Goal: Task Accomplishment & Management: Manage account settings

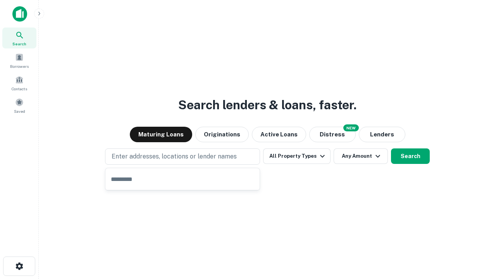
type input "**********"
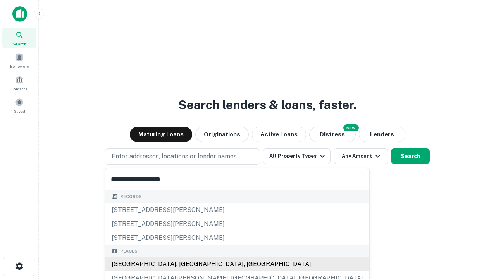
click at [185, 264] on div "Santa Monica, CA, USA" at bounding box center [237, 264] width 264 height 14
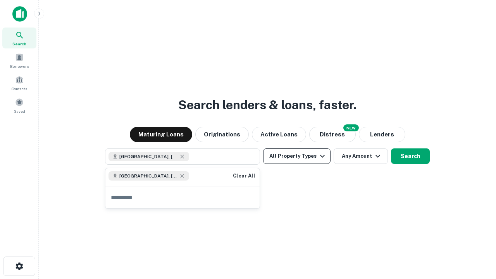
click at [297, 156] on button "All Property Types" at bounding box center [296, 155] width 67 height 15
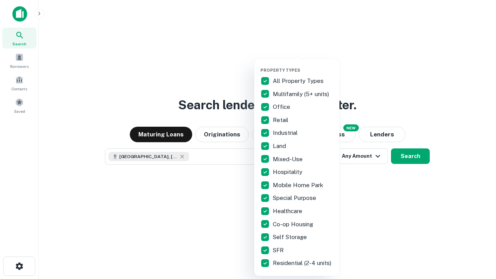
click at [303, 65] on button "button" at bounding box center [302, 65] width 85 height 0
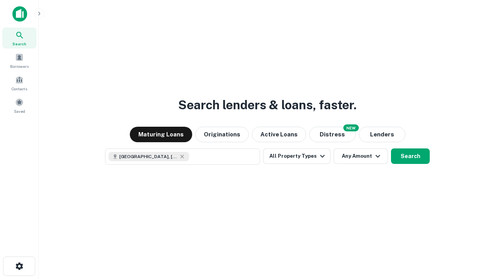
scroll to position [12, 0]
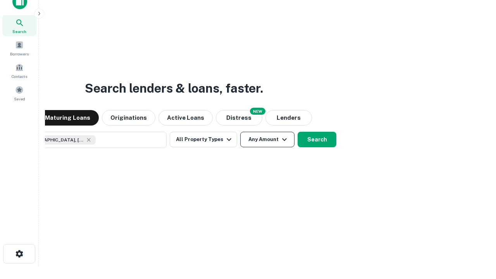
click at [240, 132] on button "Any Amount" at bounding box center [267, 139] width 54 height 15
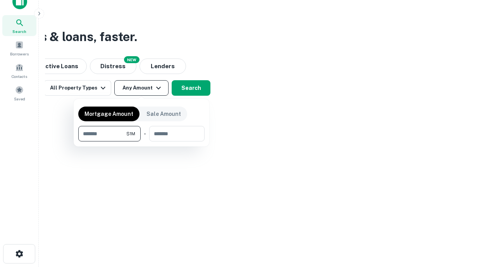
type input "*******"
click at [141, 141] on button "button" at bounding box center [141, 141] width 126 height 0
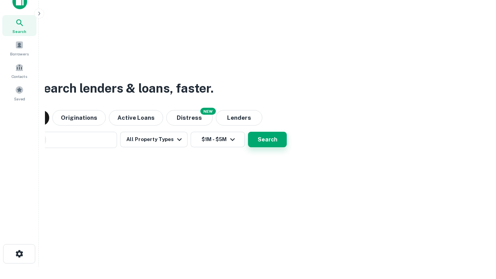
click at [248, 132] on button "Search" at bounding box center [267, 139] width 39 height 15
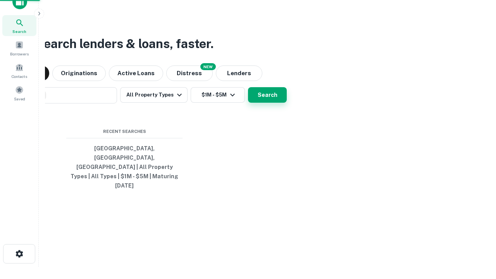
scroll to position [21, 219]
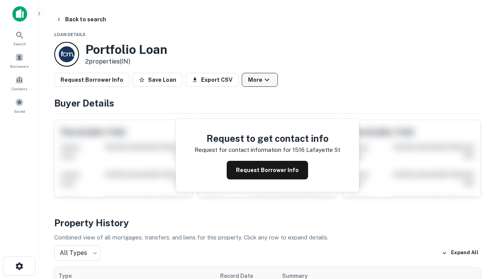
click at [260, 80] on button "More" at bounding box center [260, 80] width 36 height 14
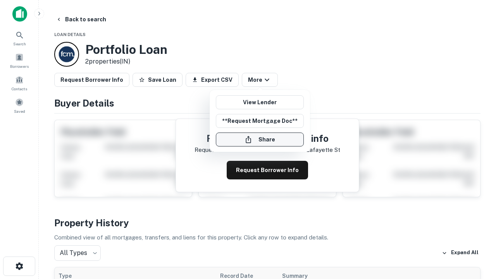
click at [260, 139] on button "Share" at bounding box center [260, 139] width 88 height 14
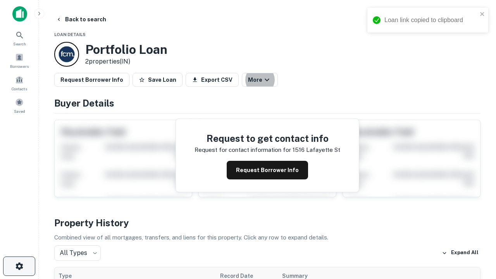
click at [19, 266] on icon "button" at bounding box center [19, 265] width 9 height 9
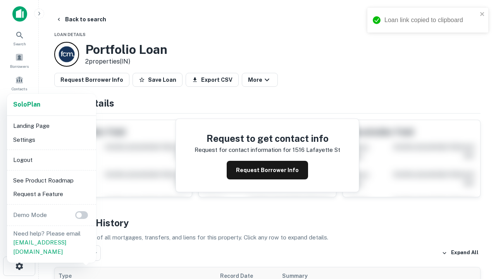
click at [51, 160] on li "Logout" at bounding box center [51, 160] width 83 height 14
